Goal: Task Accomplishment & Management: Manage account settings

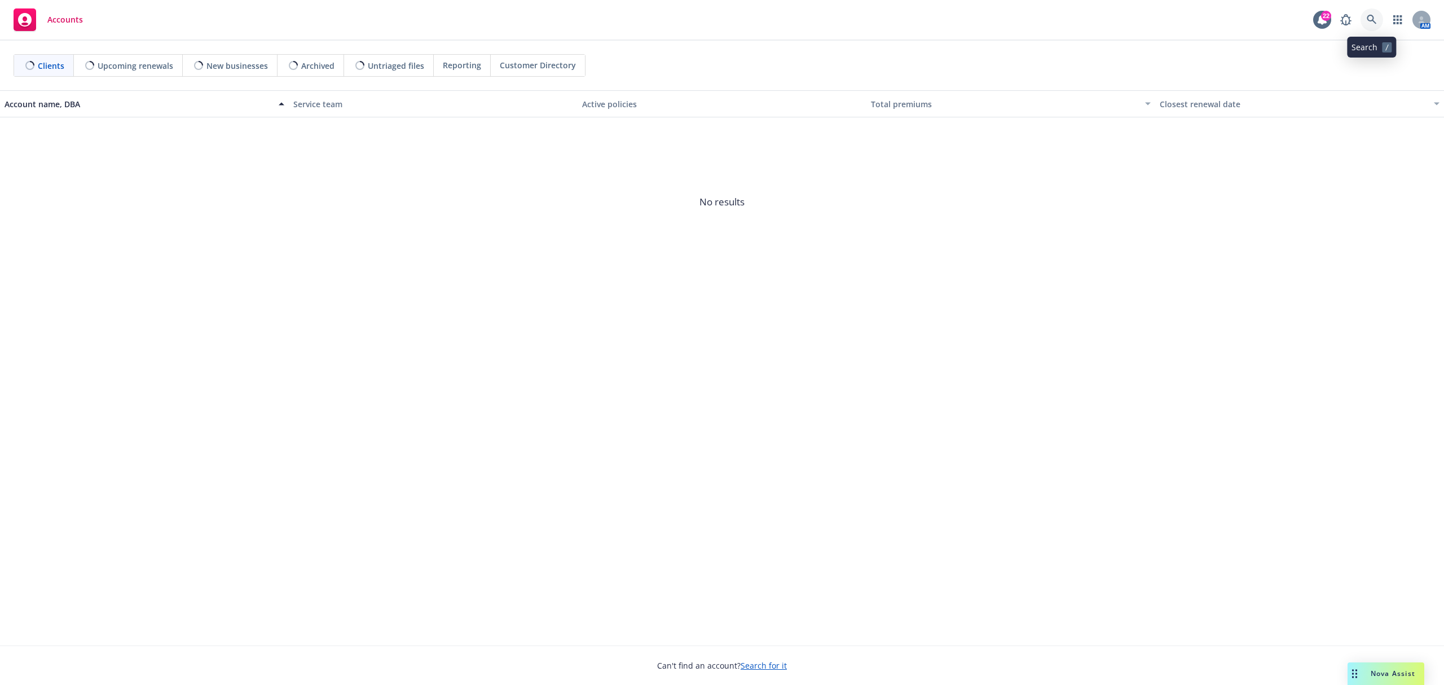
click at [1373, 24] on icon at bounding box center [1372, 20] width 10 height 10
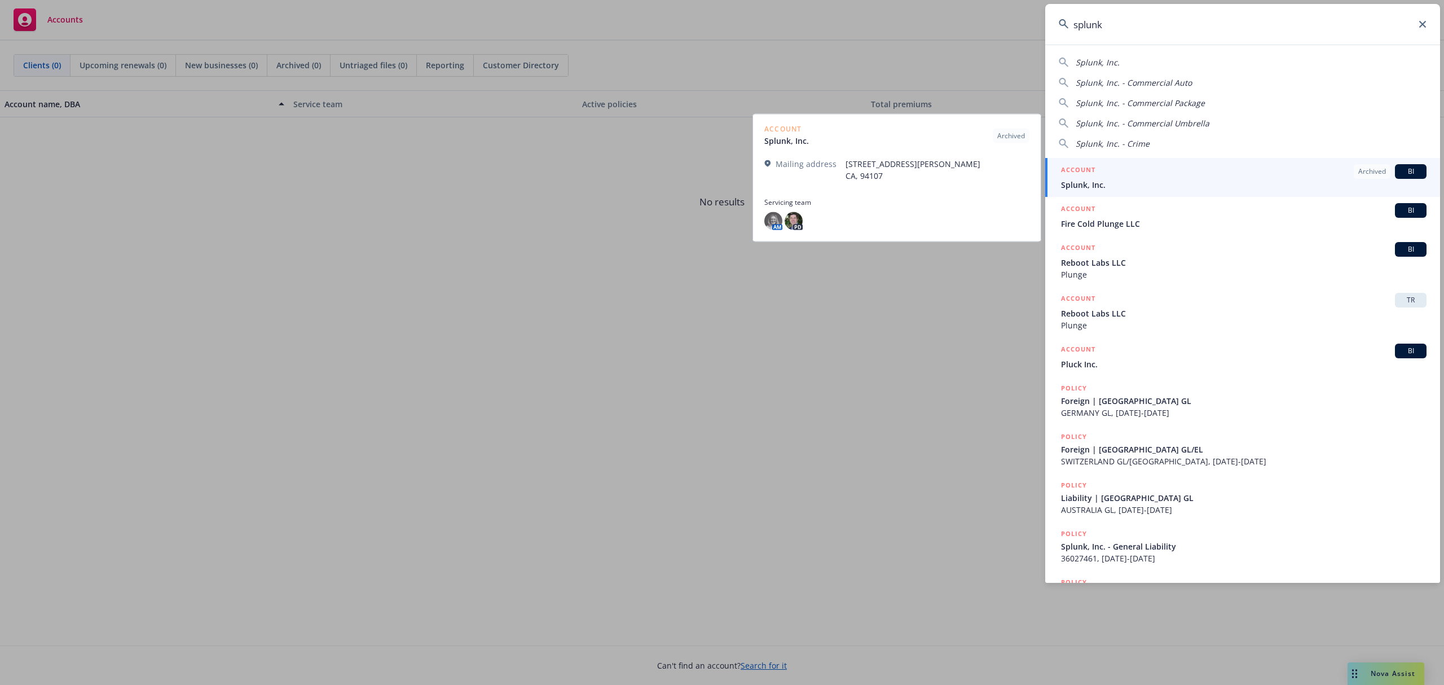
type input "splunk"
click at [1068, 183] on span "Splunk, Inc." at bounding box center [1244, 185] width 366 height 12
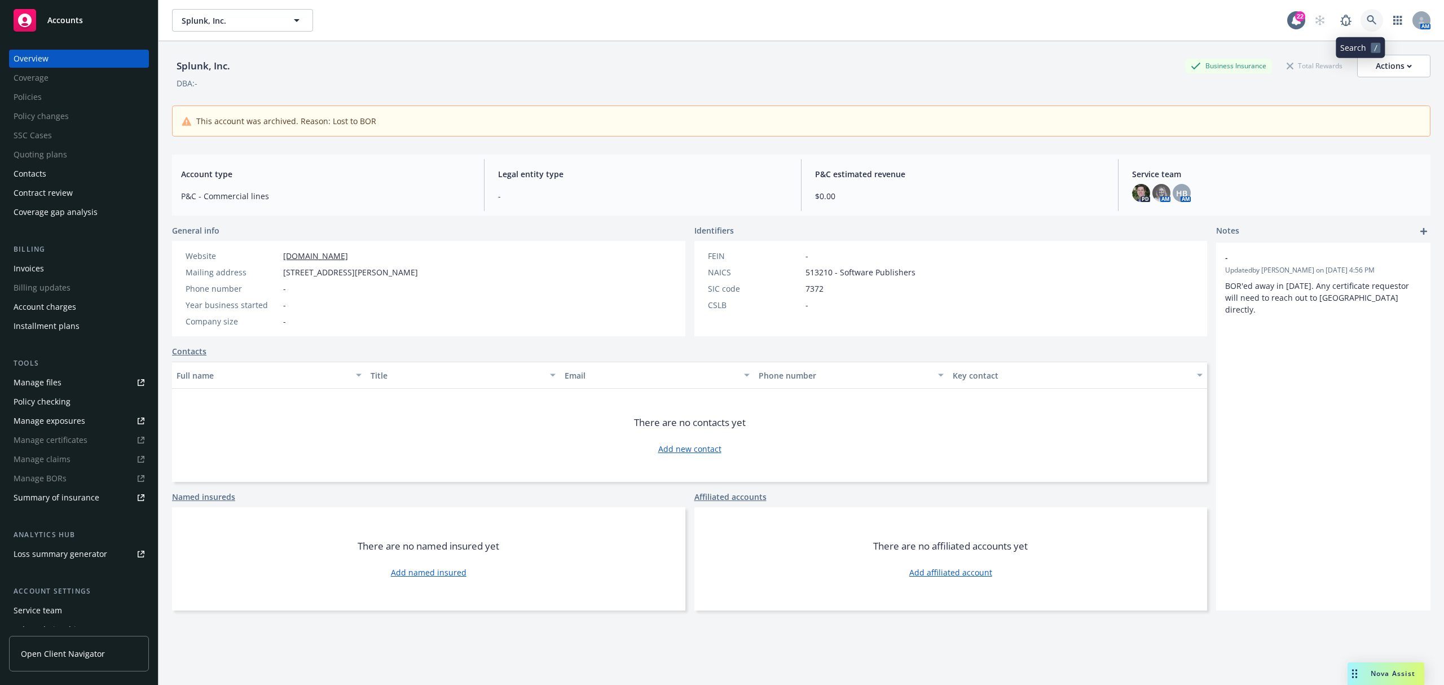
click at [1362, 10] on link at bounding box center [1372, 20] width 23 height 23
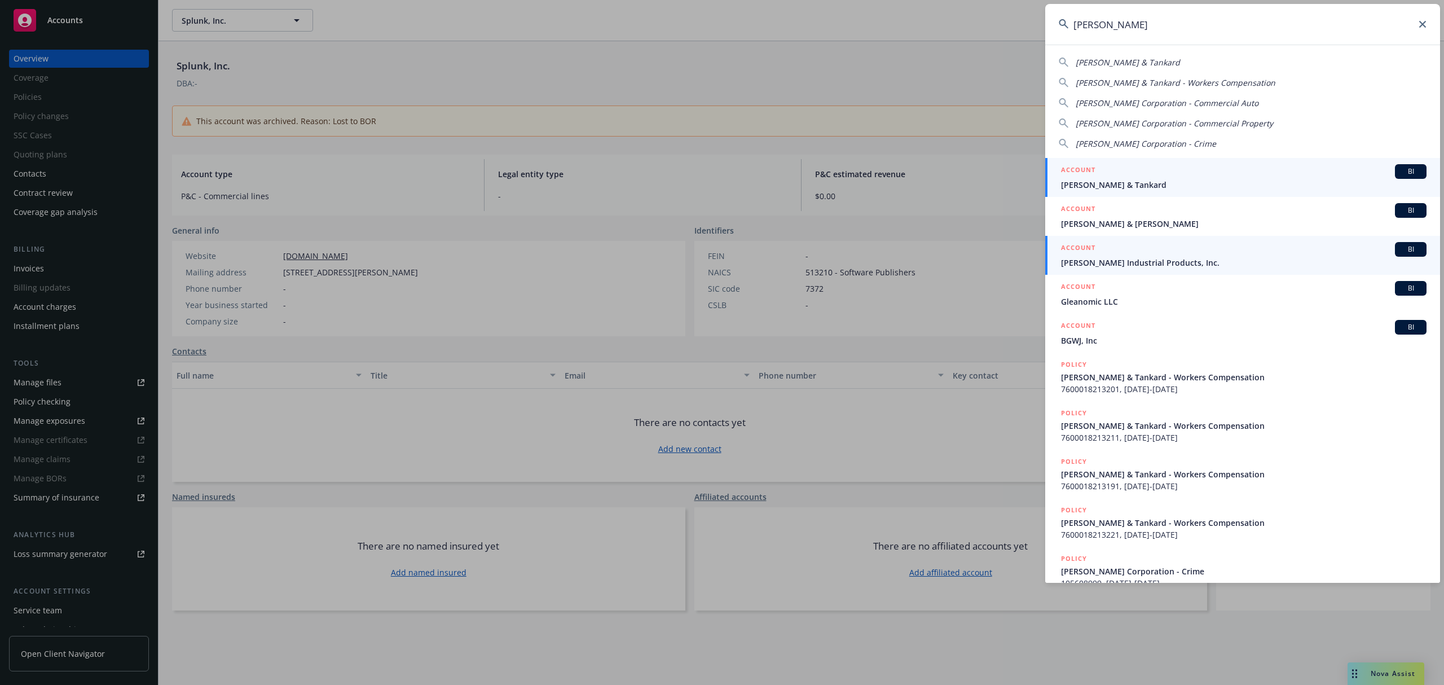
type input "gleason"
click at [1154, 258] on span "[PERSON_NAME] Industrial Products, Inc." at bounding box center [1244, 263] width 366 height 12
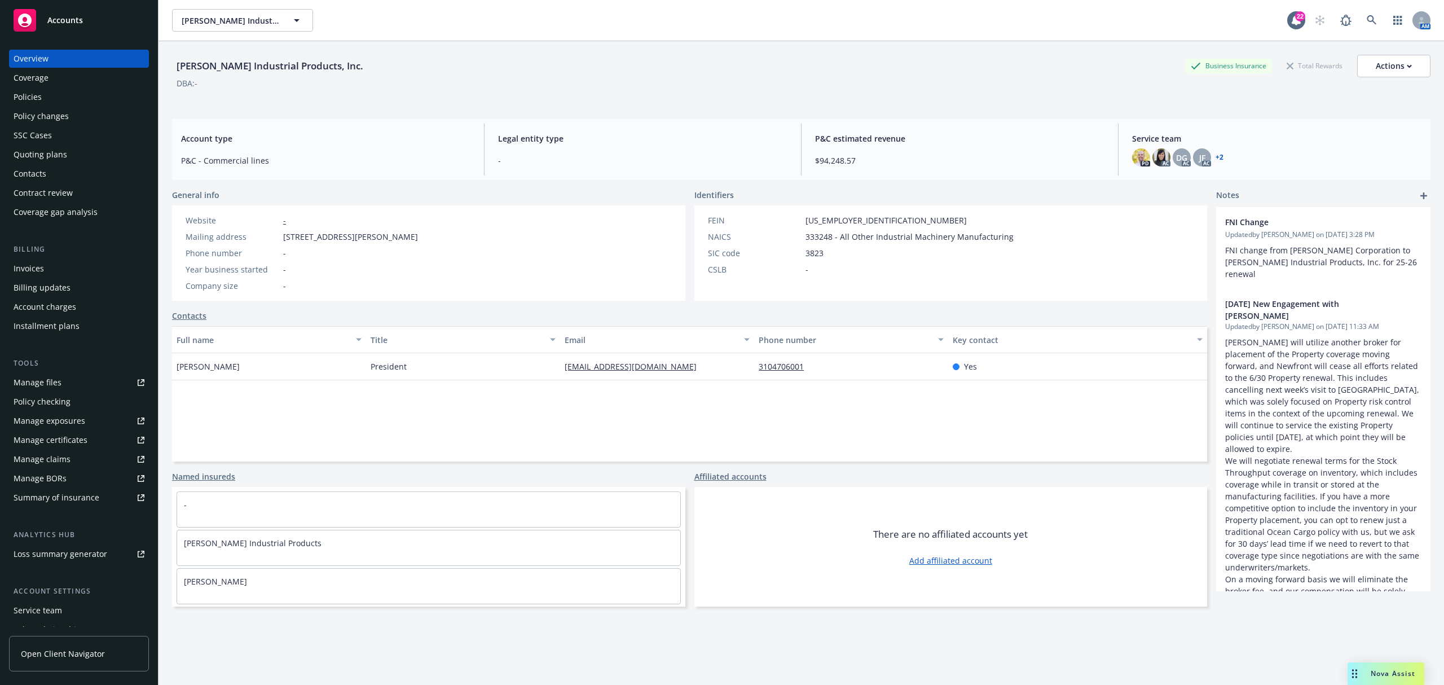
click at [82, 73] on div "Coverage" at bounding box center [79, 78] width 131 height 18
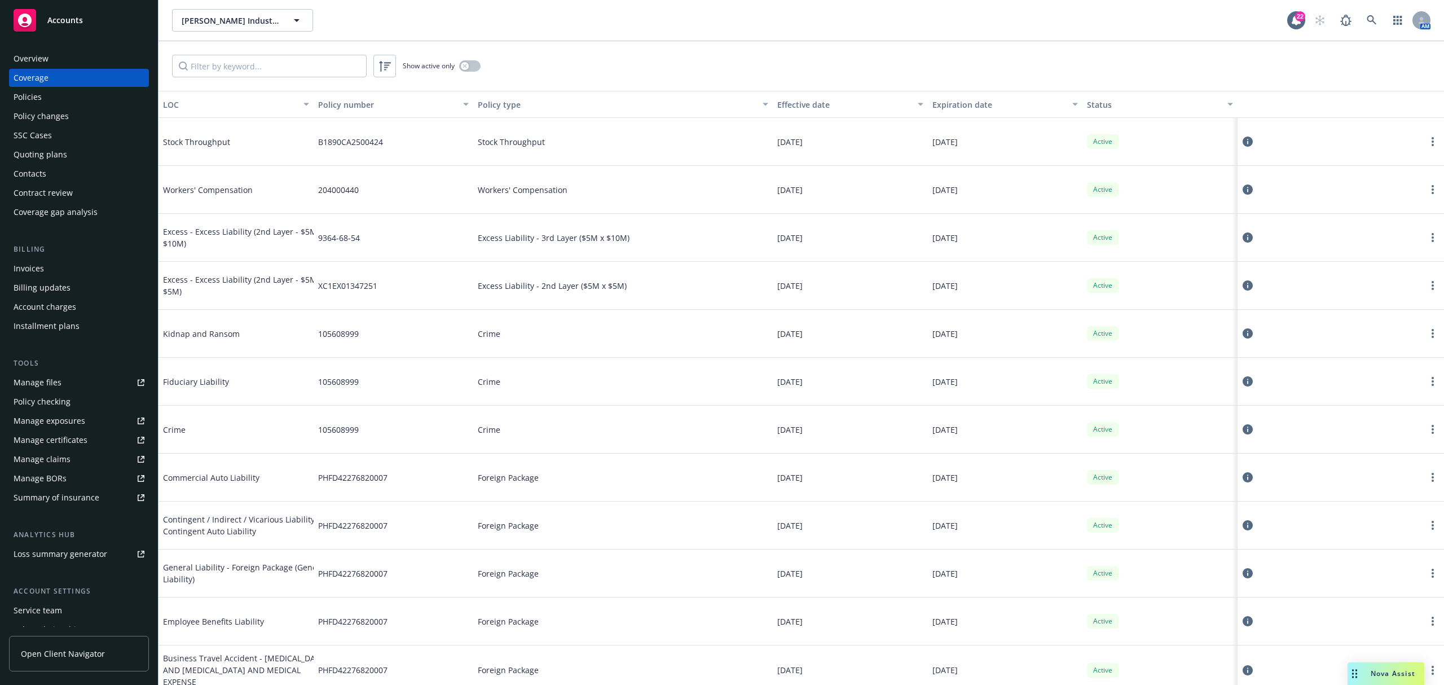
click at [82, 441] on div "Manage certificates" at bounding box center [51, 440] width 74 height 18
click at [90, 439] on link "Manage certificates" at bounding box center [79, 440] width 140 height 18
click at [1373, 19] on icon at bounding box center [1372, 20] width 10 height 10
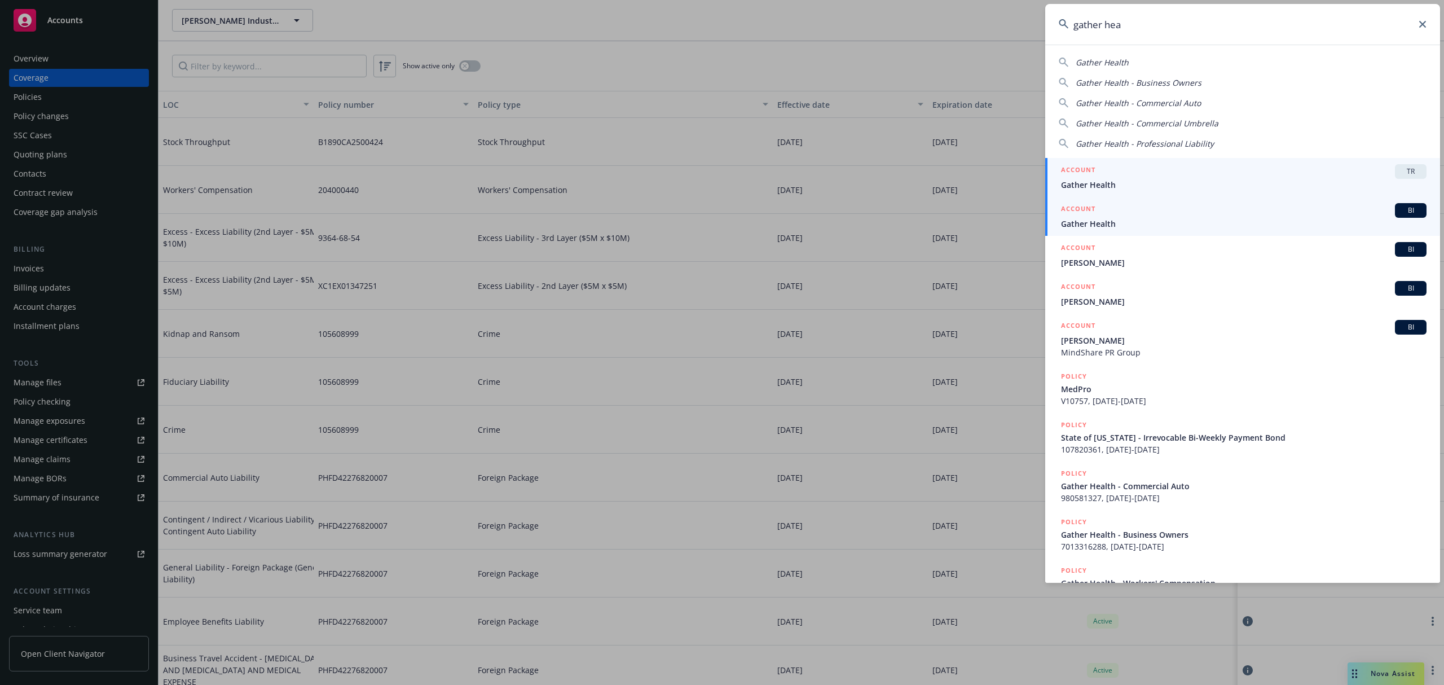
type input "gather hea"
click at [1132, 214] on div "ACCOUNT BI" at bounding box center [1244, 210] width 366 height 15
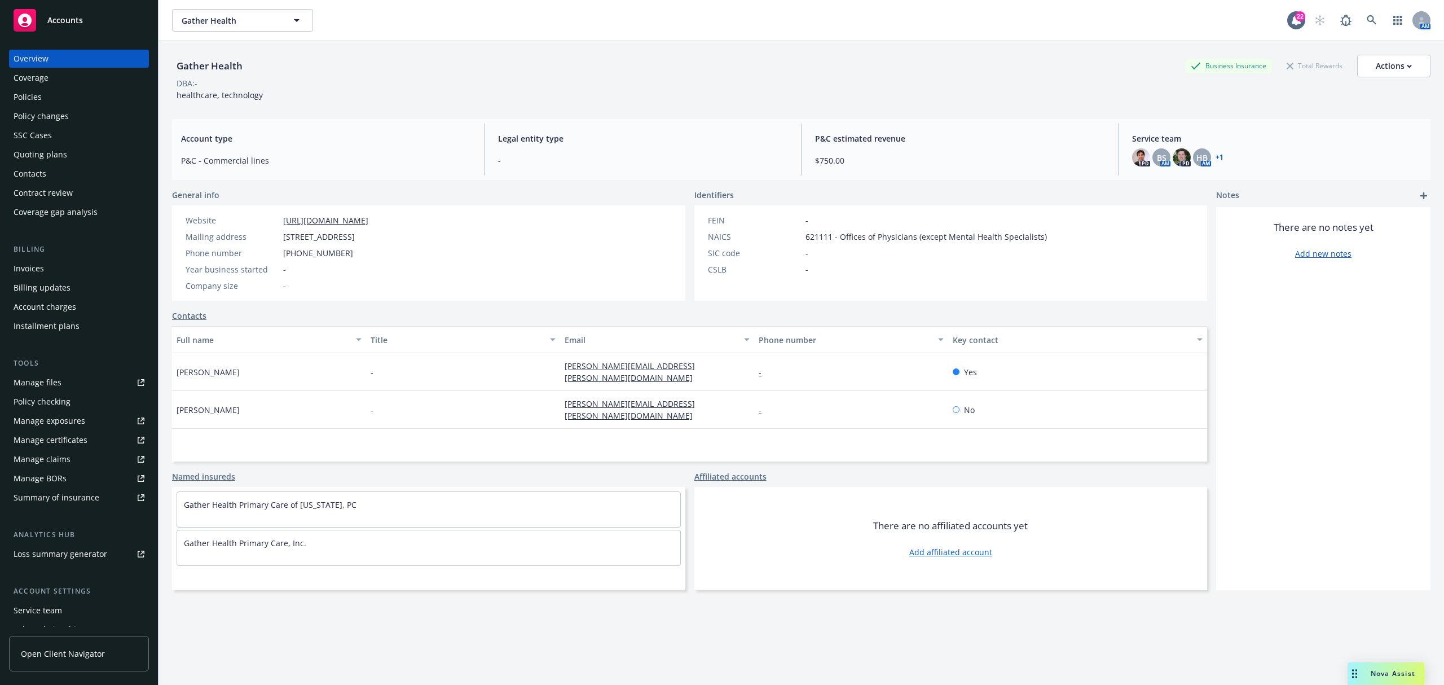
click at [82, 433] on div "Manage certificates" at bounding box center [51, 440] width 74 height 18
click at [1361, 12] on link at bounding box center [1372, 20] width 23 height 23
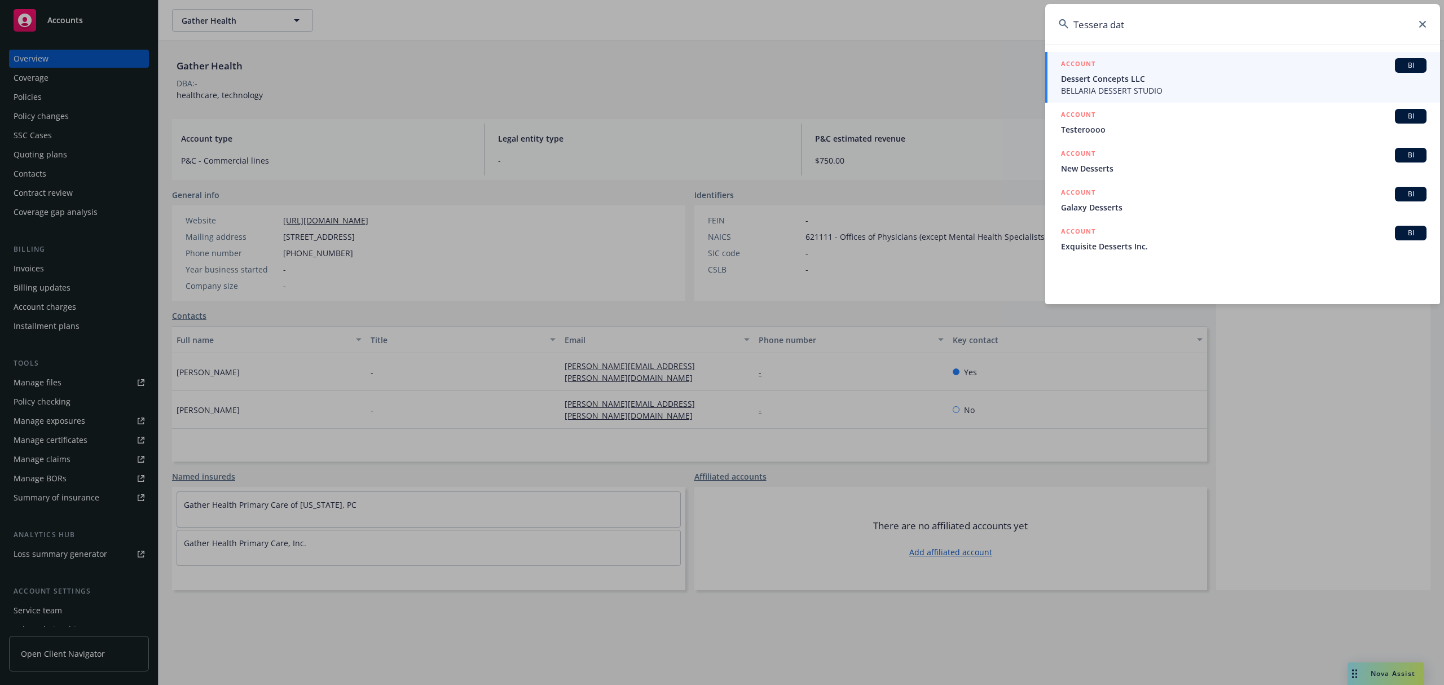
type input "Tessera data"
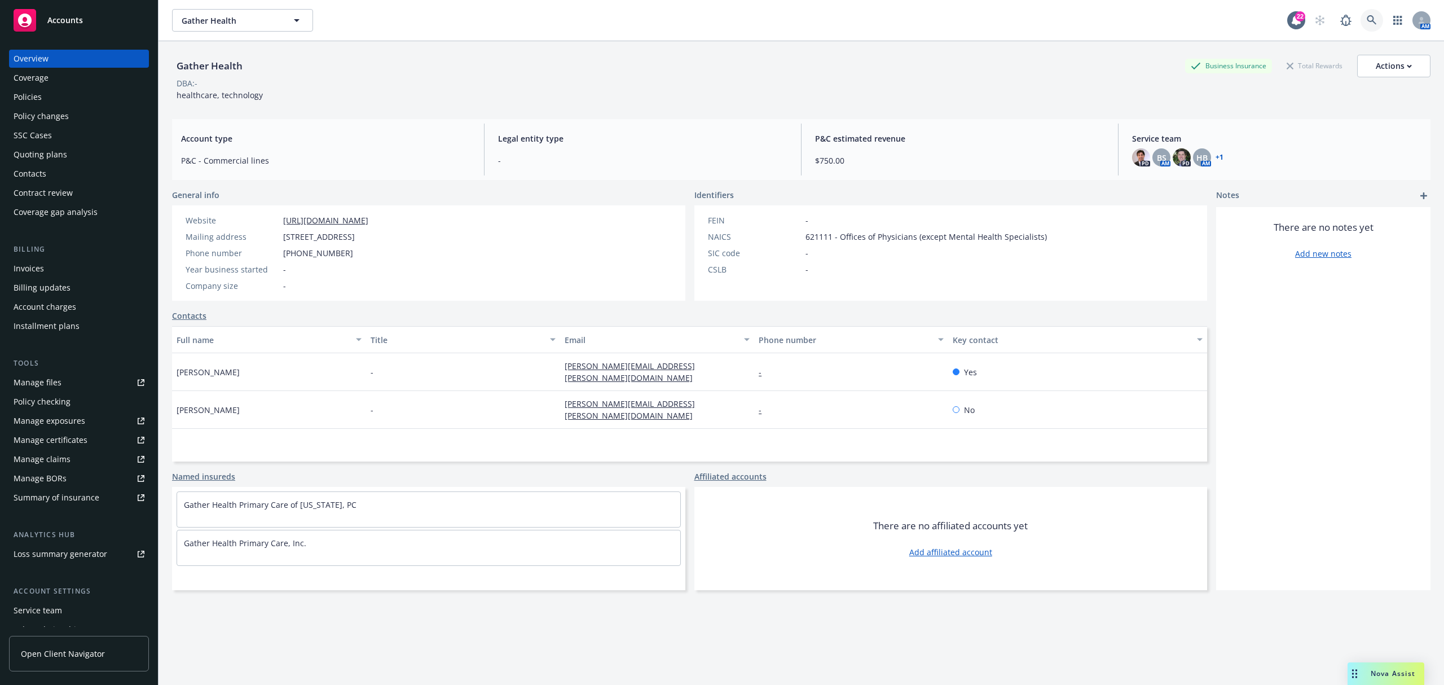
click at [1361, 23] on link at bounding box center [1372, 20] width 23 height 23
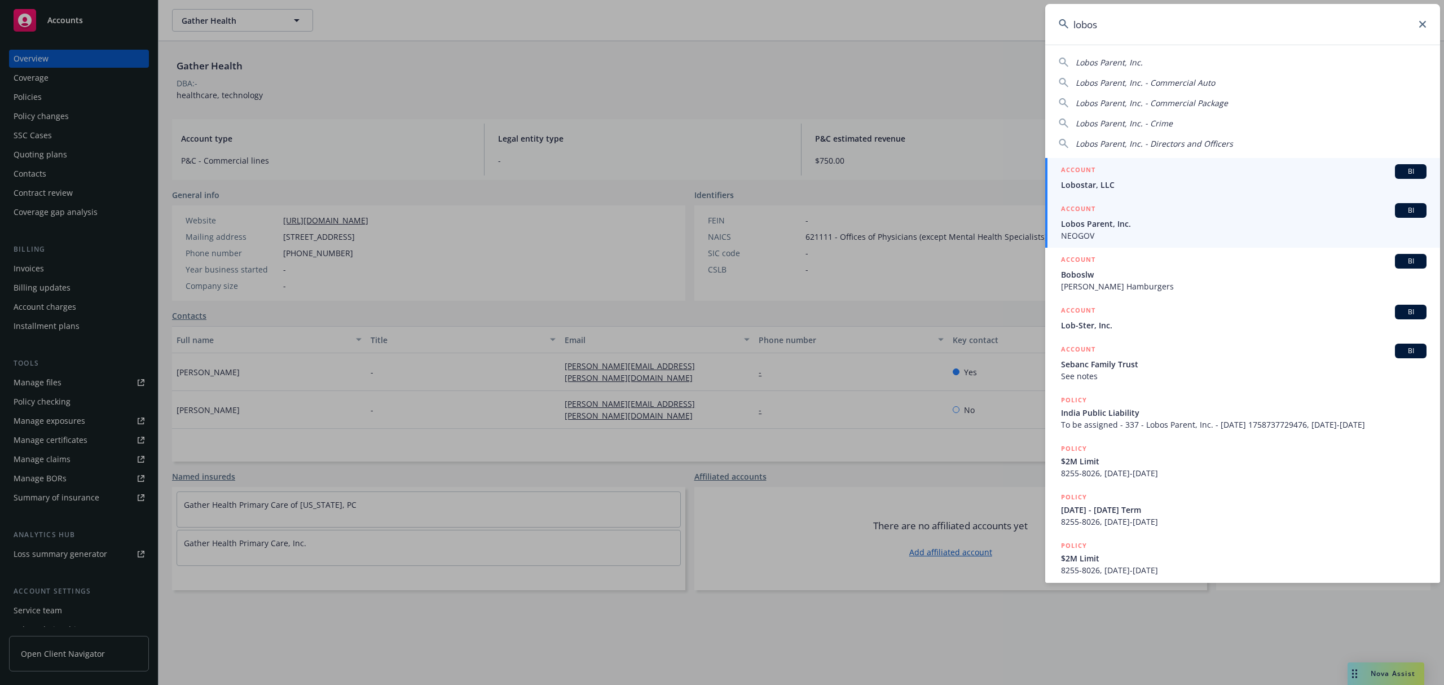
type input "lobos"
click at [1158, 234] on span "NEOGOV" at bounding box center [1244, 236] width 366 height 12
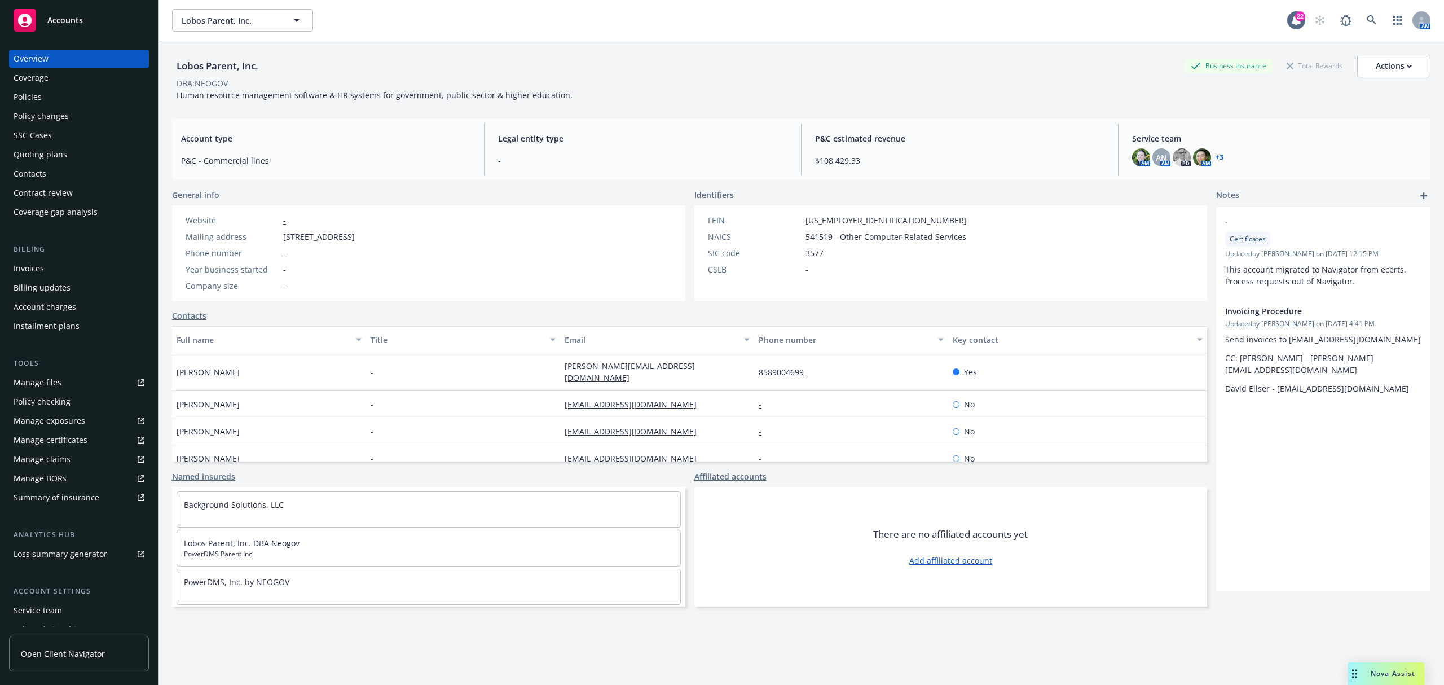
click at [77, 439] on div "Manage certificates" at bounding box center [51, 440] width 74 height 18
click at [1367, 17] on icon at bounding box center [1372, 20] width 10 height 10
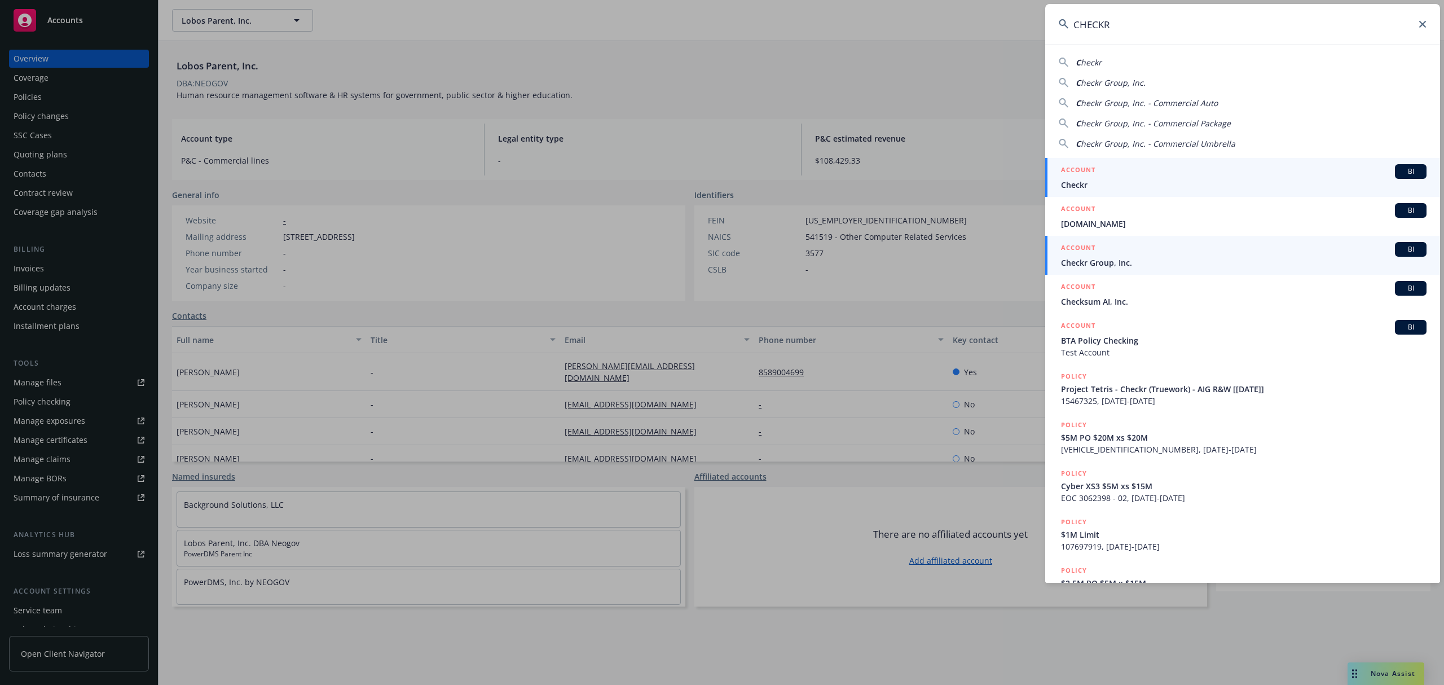
type input "CHECKR"
click at [1116, 264] on span "Checkr Group, Inc." at bounding box center [1244, 263] width 366 height 12
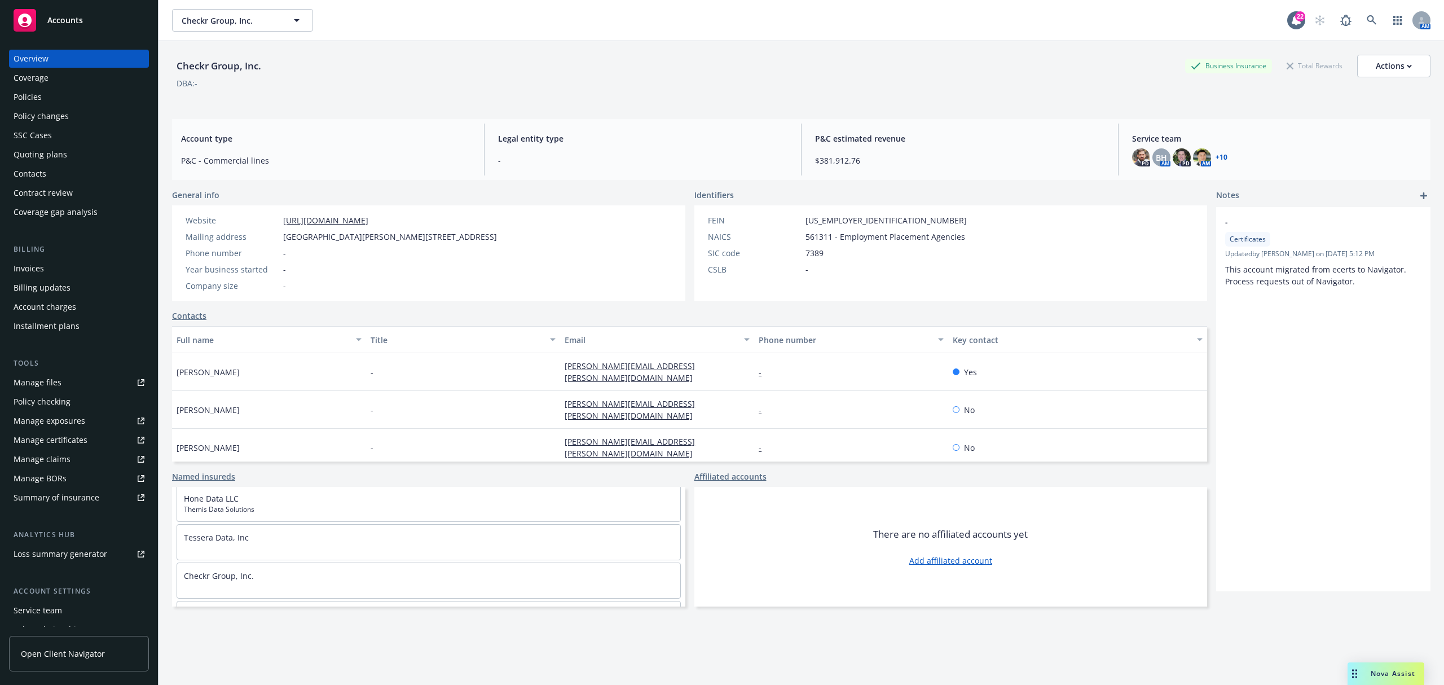
scroll to position [376, 0]
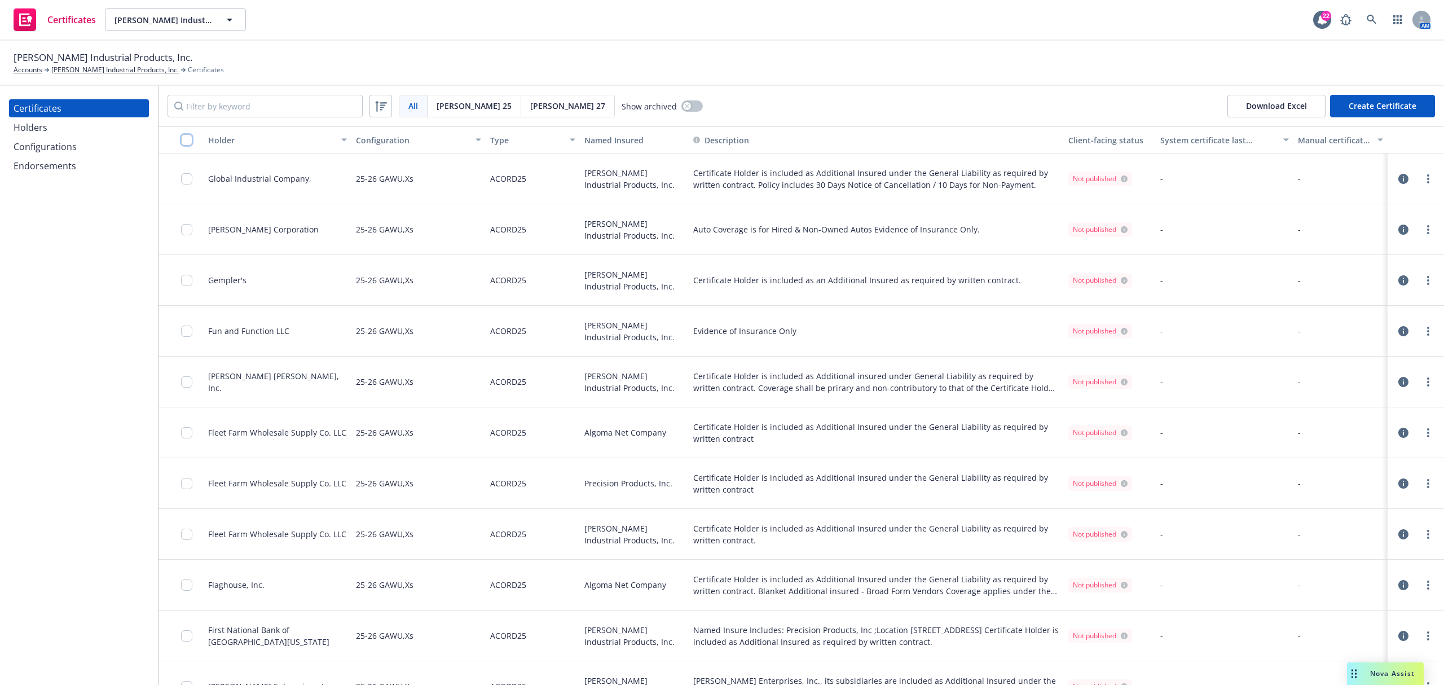
drag, startPoint x: 0, startPoint y: 0, endPoint x: 185, endPoint y: 141, distance: 232.7
click at [185, 141] on input "checkbox" at bounding box center [186, 139] width 11 height 11
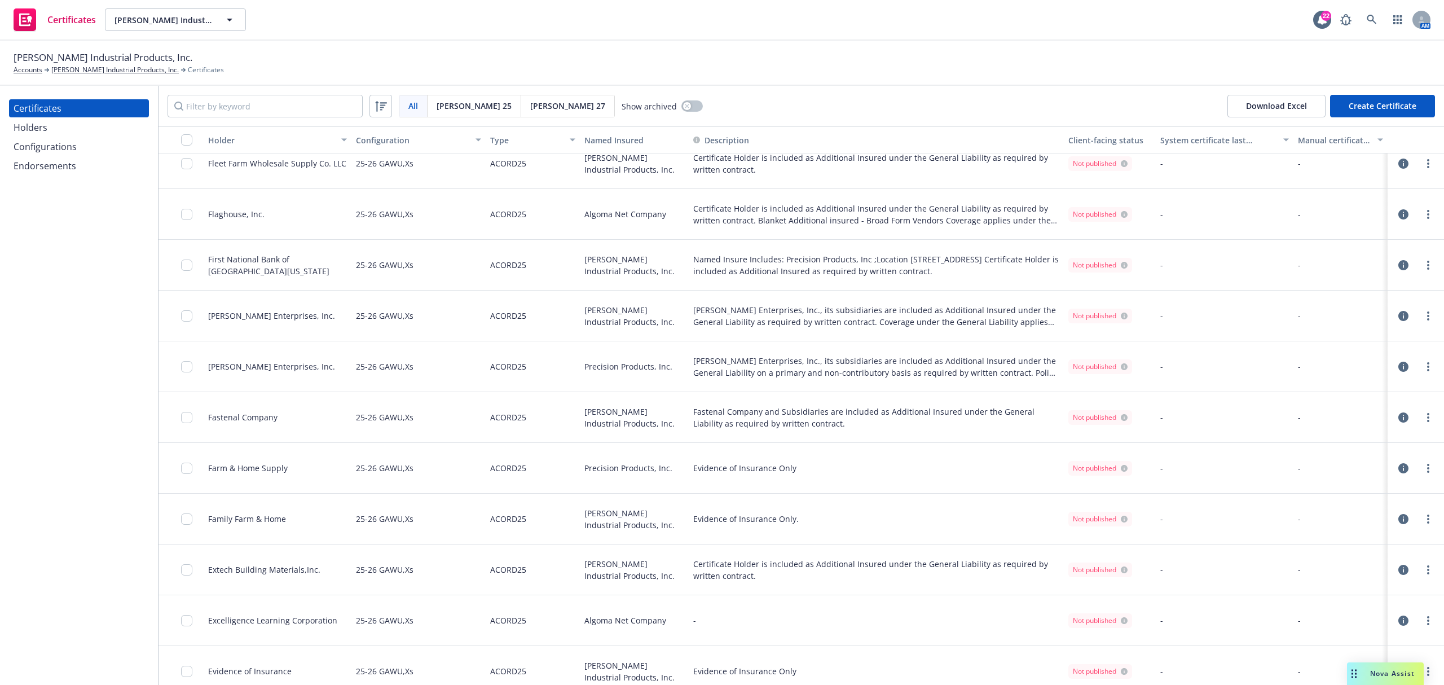
scroll to position [75, 0]
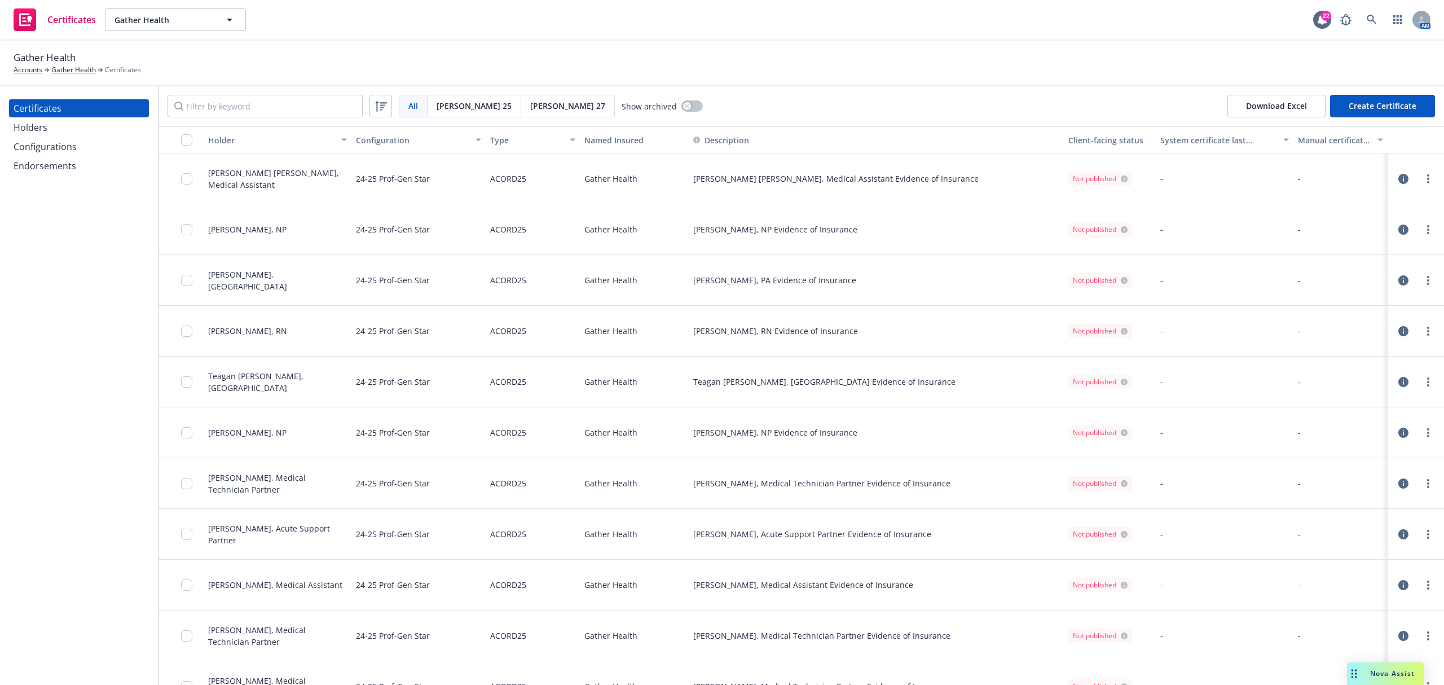
click at [71, 143] on div "Configurations" at bounding box center [45, 147] width 63 height 18
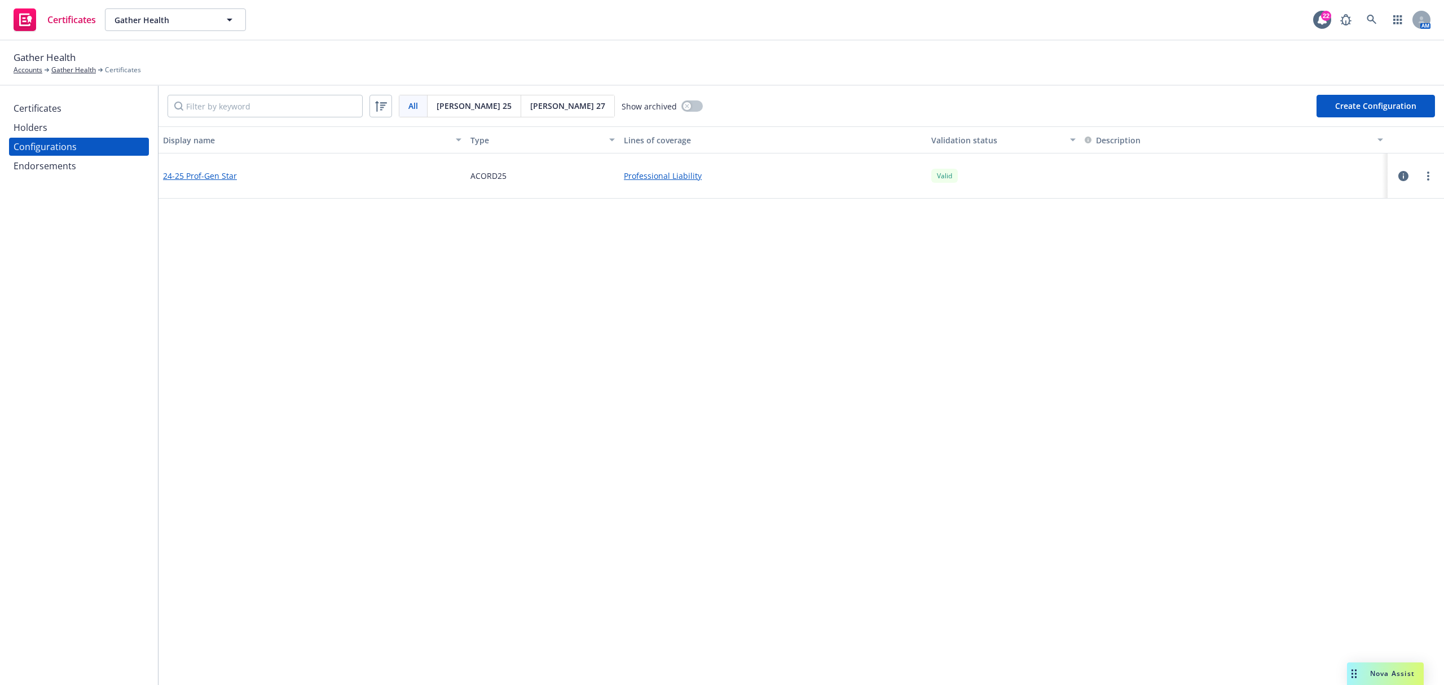
click at [201, 176] on link "24-25 Prof-Gen Star" at bounding box center [200, 176] width 74 height 12
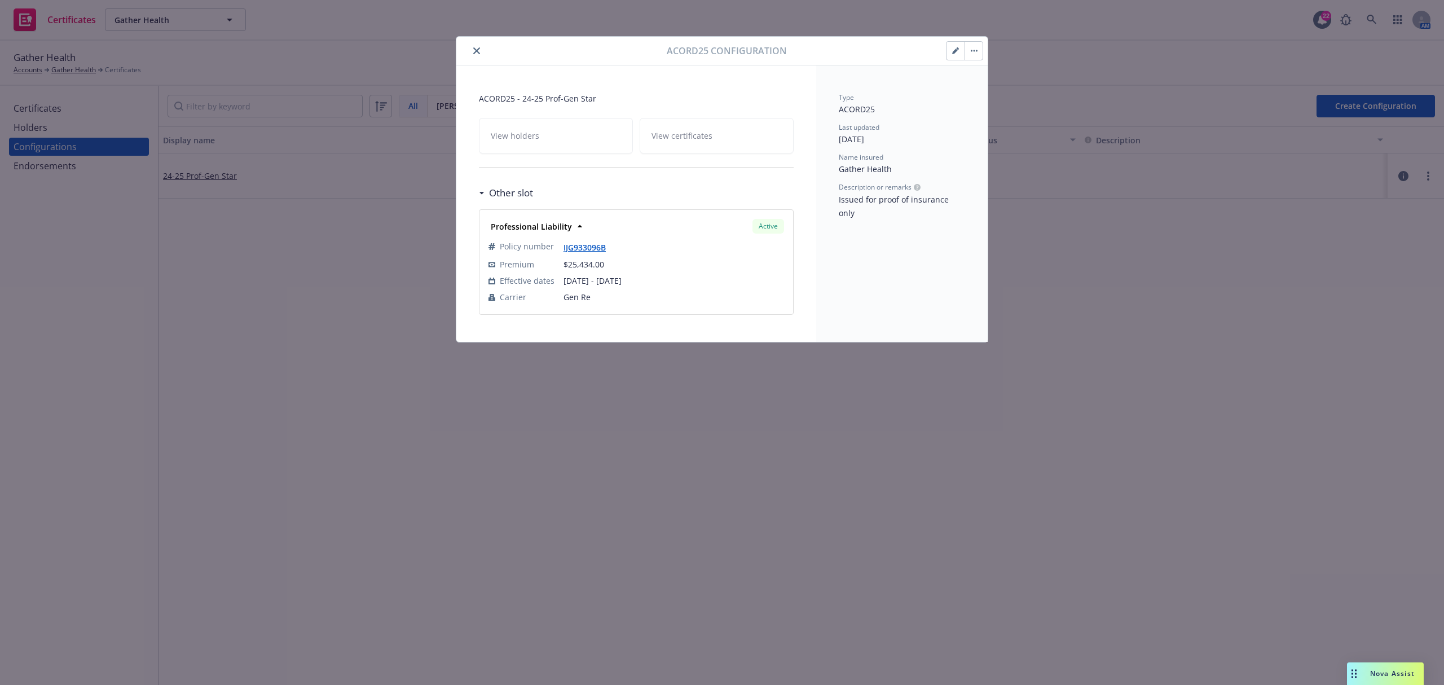
click at [953, 52] on icon "button" at bounding box center [955, 52] width 6 height 6
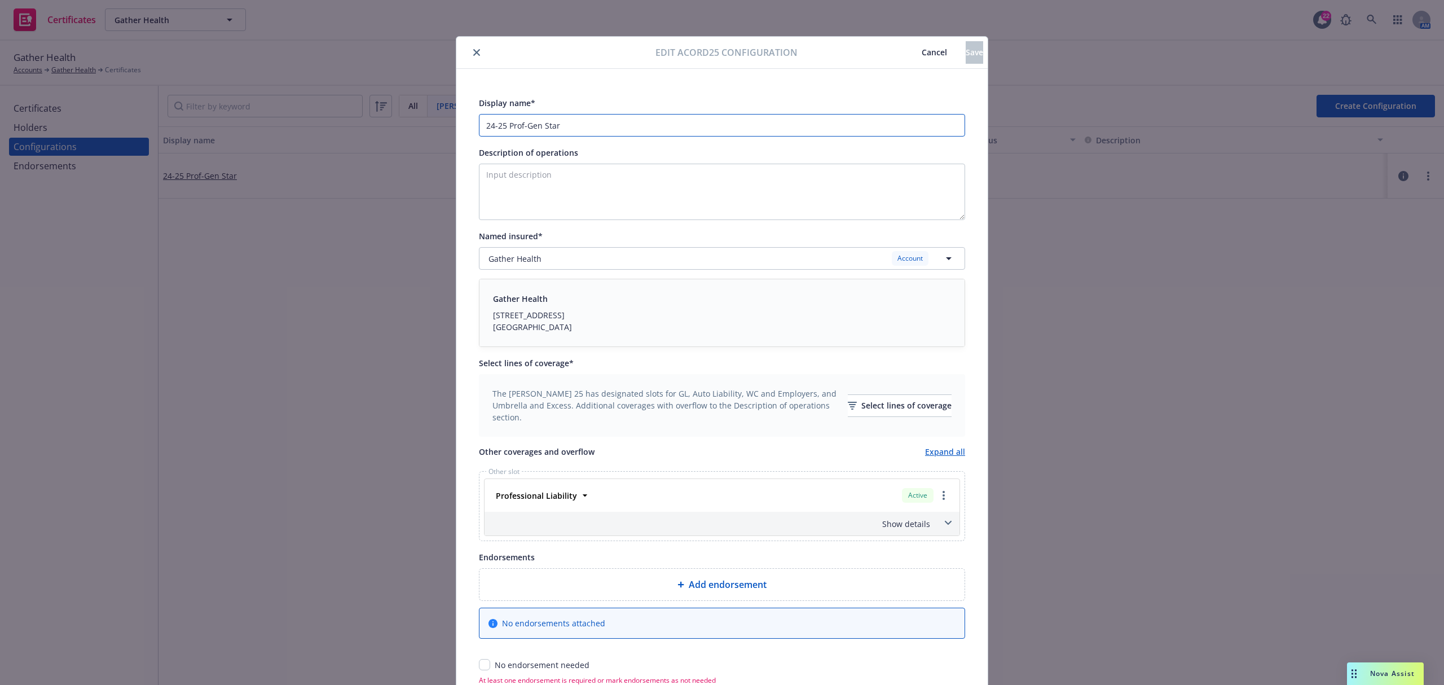
click at [481, 120] on input "24-25 Prof-Gen Star" at bounding box center [722, 125] width 486 height 23
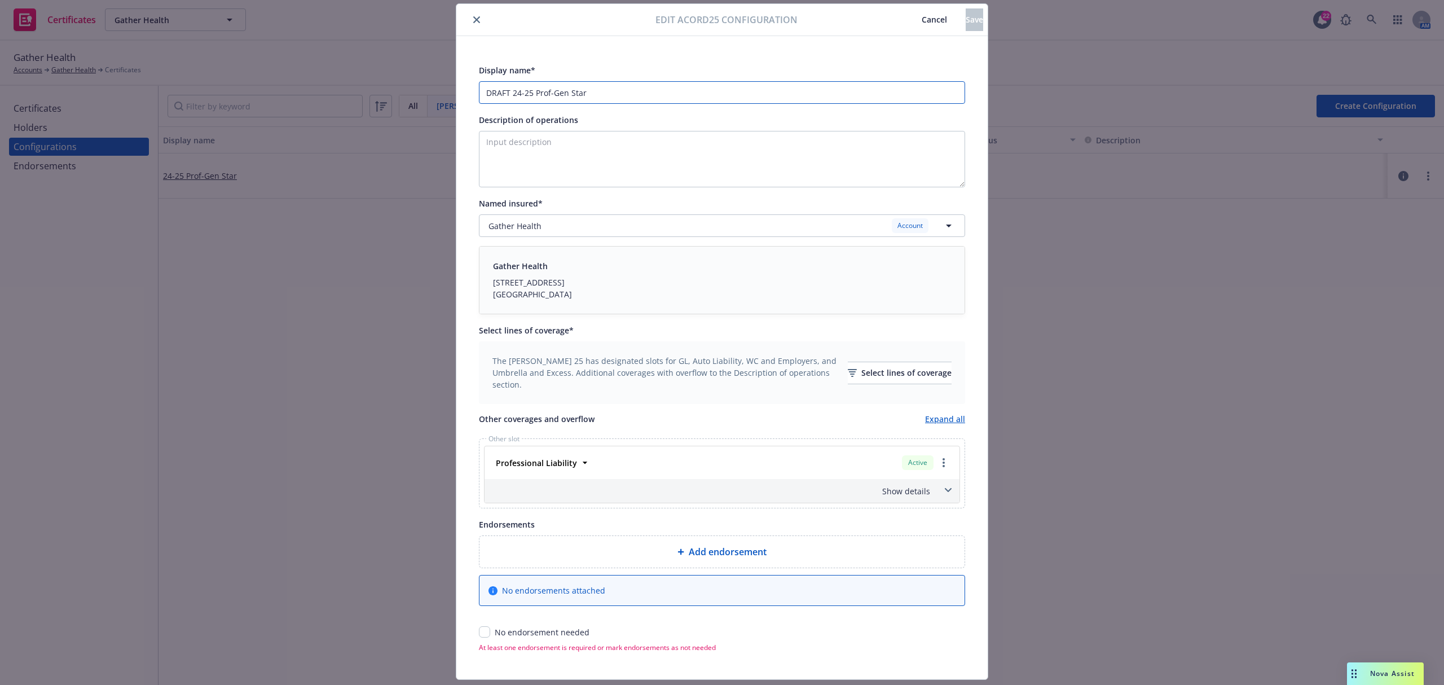
scroll to position [66, 0]
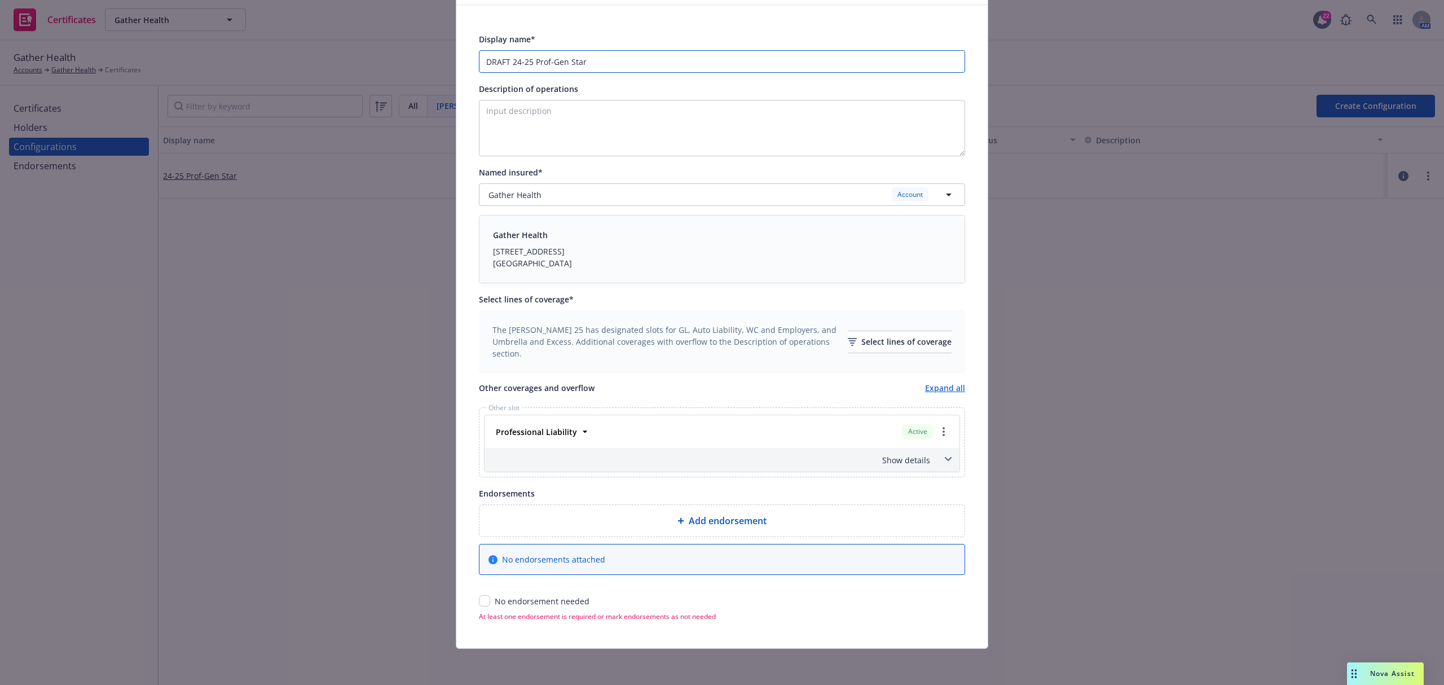
type input "DRAFT 24-25 Prof-Gen Star"
drag, startPoint x: 482, startPoint y: 594, endPoint x: 529, endPoint y: 571, distance: 52.5
click at [482, 594] on div "Add endorsement No endorsements attached No endorsement needed" at bounding box center [722, 555] width 486 height 103
click at [479, 593] on div "Add endorsement No endorsements attached No endorsement needed" at bounding box center [722, 555] width 486 height 103
click at [479, 598] on input "checkbox" at bounding box center [484, 600] width 11 height 11
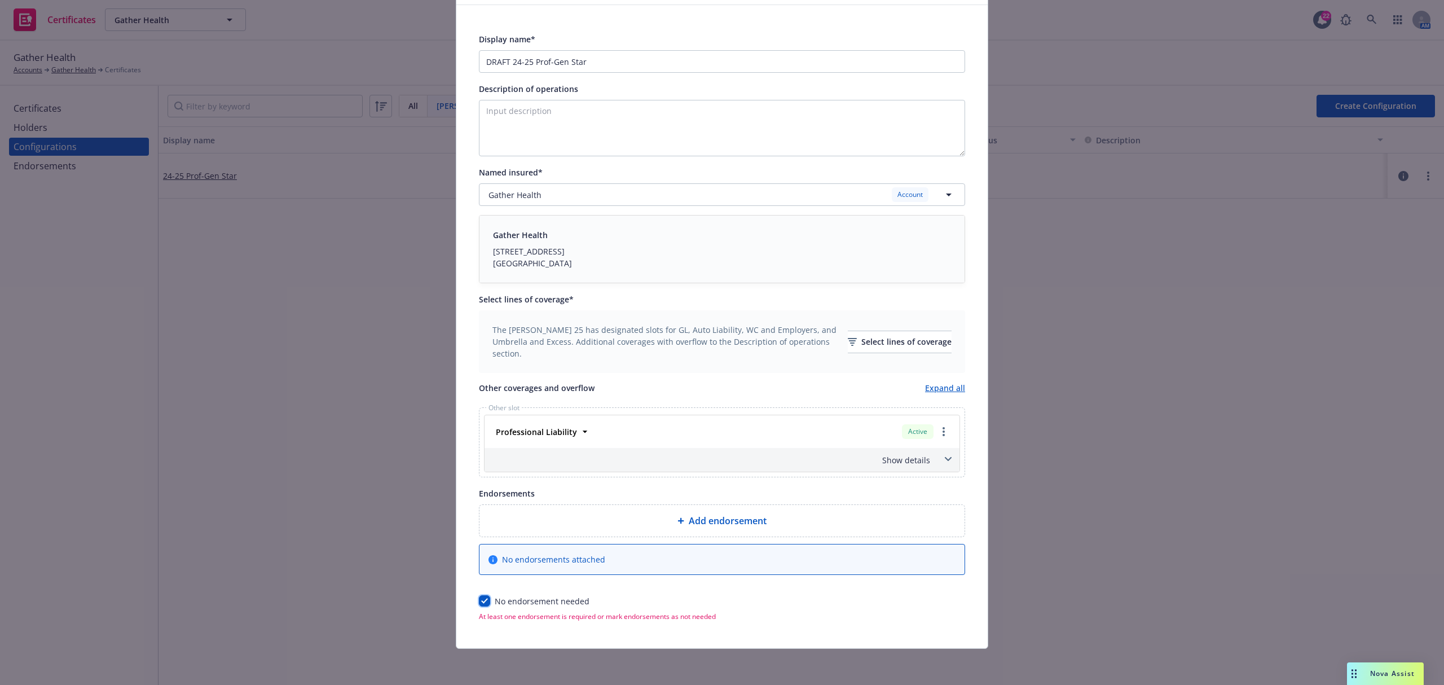
checkbox input "true"
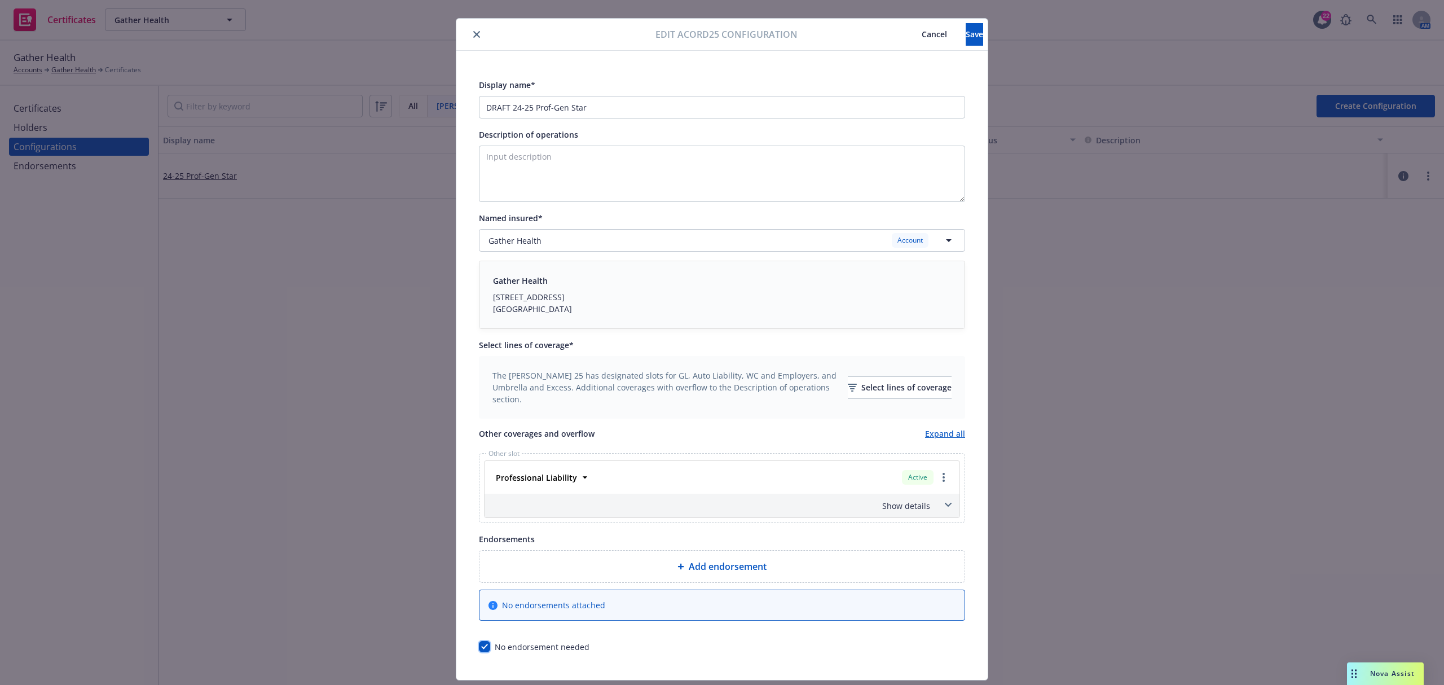
scroll to position [0, 0]
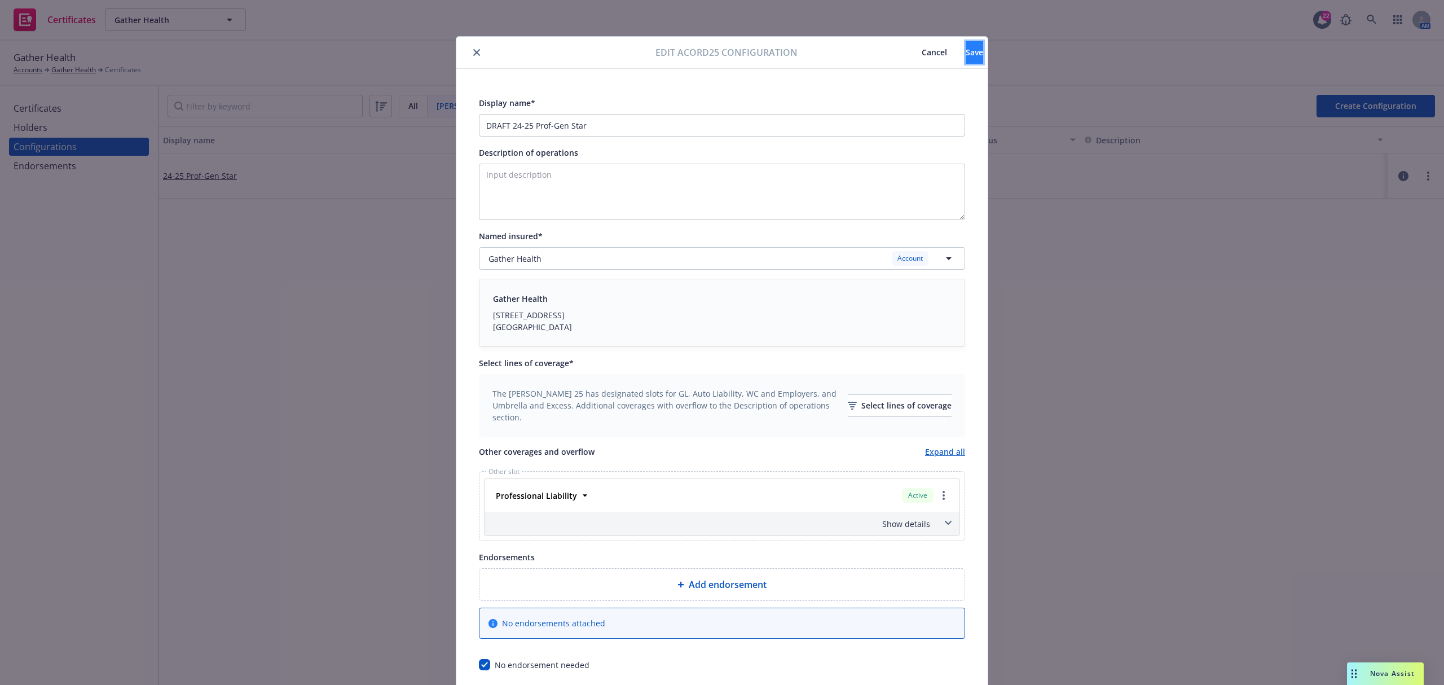
click at [966, 45] on button "Save" at bounding box center [974, 52] width 17 height 23
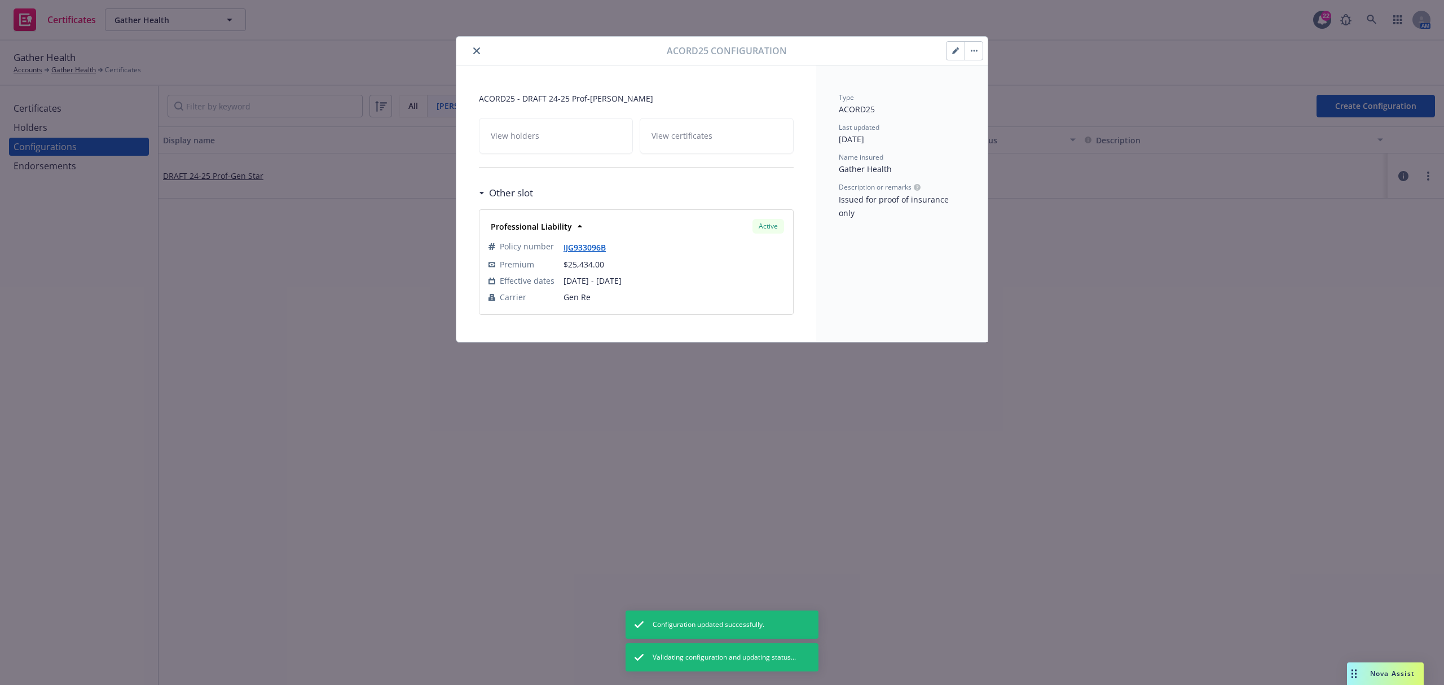
click at [474, 51] on icon "close" at bounding box center [476, 50] width 7 height 7
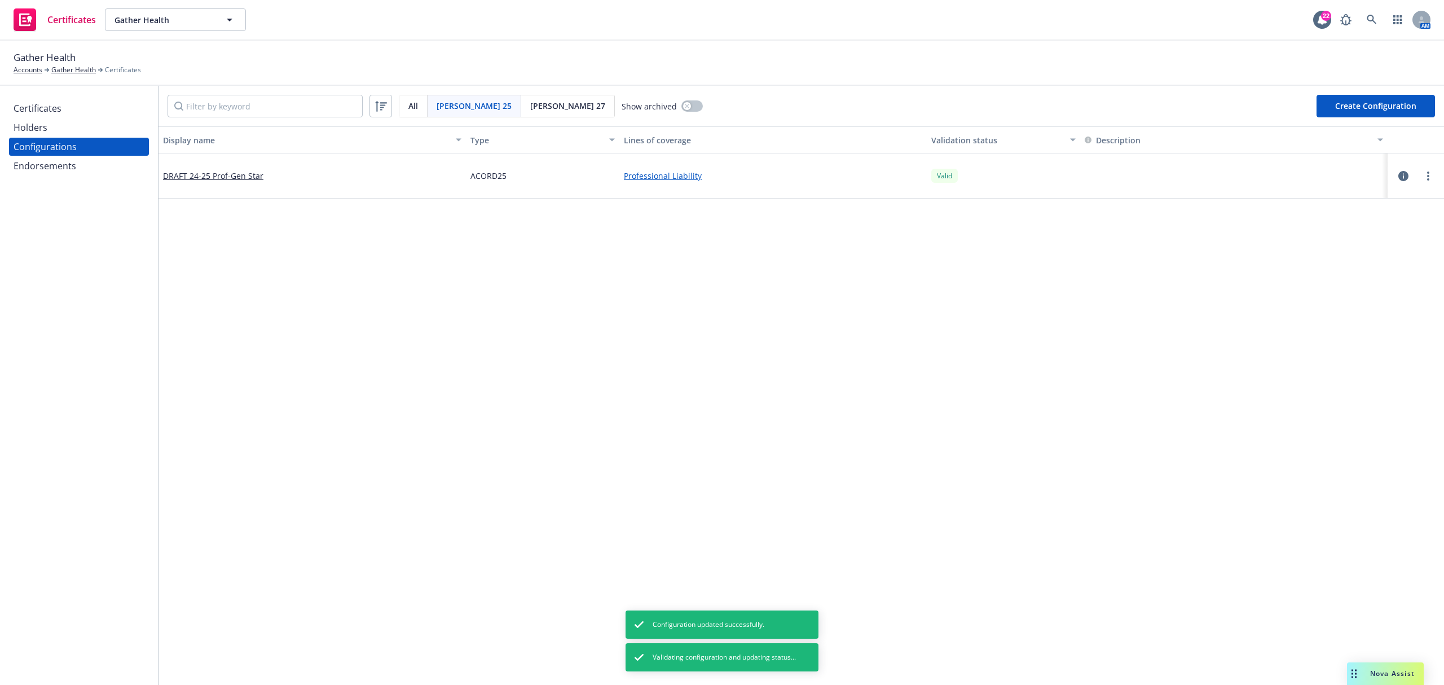
click at [83, 107] on div "Certificates" at bounding box center [79, 108] width 131 height 18
